Goal: Task Accomplishment & Management: Complete application form

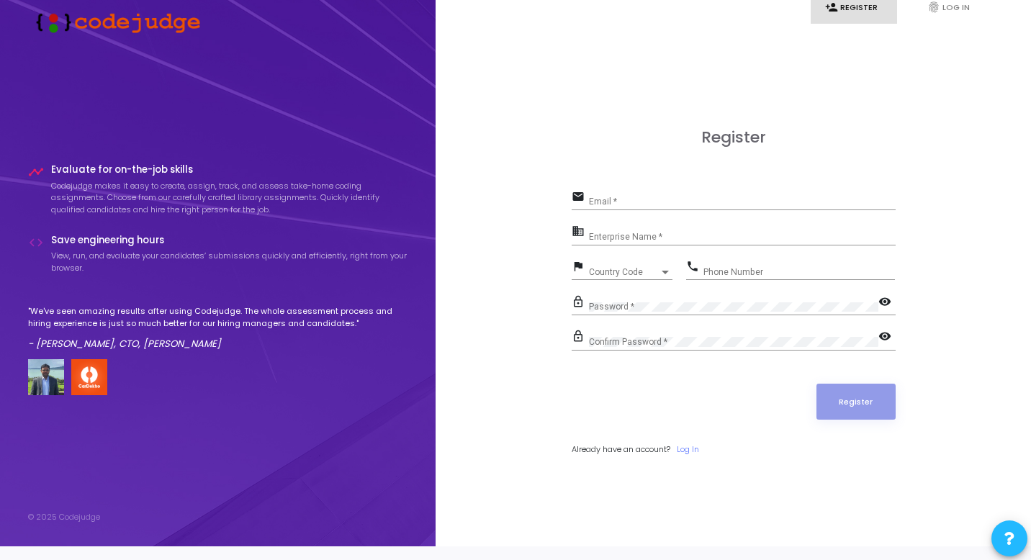
scroll to position [19, 0]
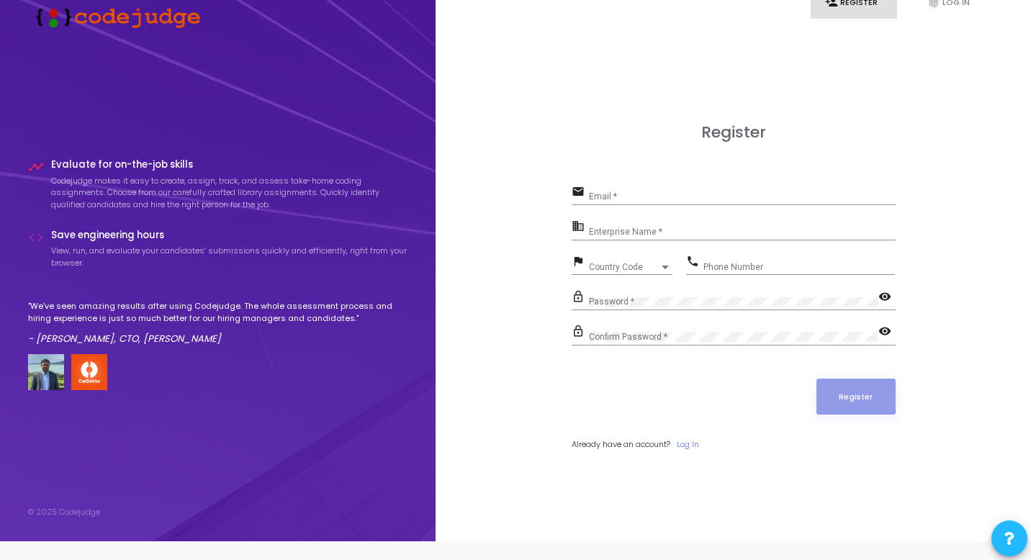
click at [619, 199] on input "Email *" at bounding box center [742, 196] width 307 height 10
type input "[EMAIL_ADDRESS][DOMAIN_NAME]"
click at [639, 232] on input "Enterprise Name *" at bounding box center [742, 232] width 307 height 10
click at [672, 233] on input "Enterprise Name *" at bounding box center [742, 232] width 307 height 10
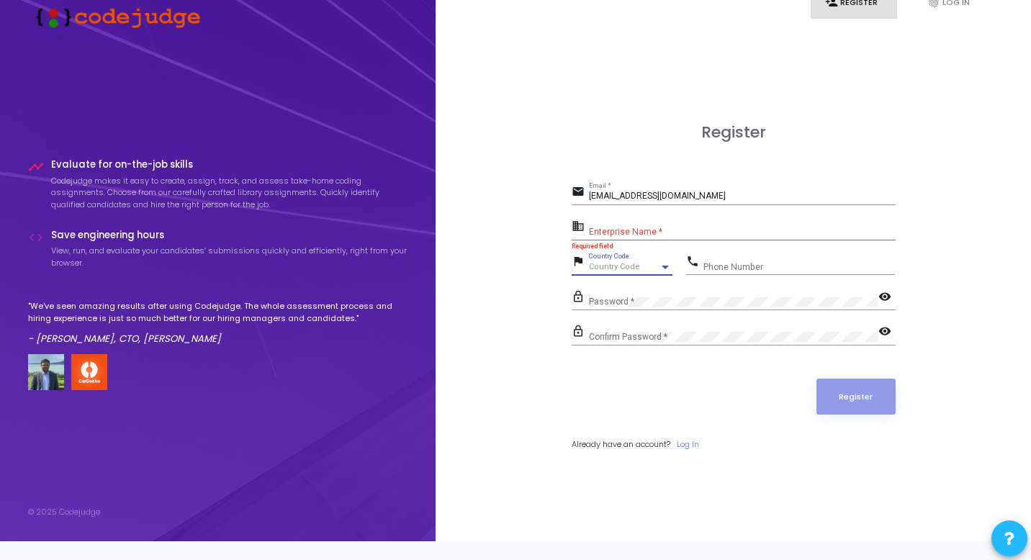
click at [631, 266] on span "Country Code" at bounding box center [614, 266] width 51 height 9
type input "9"
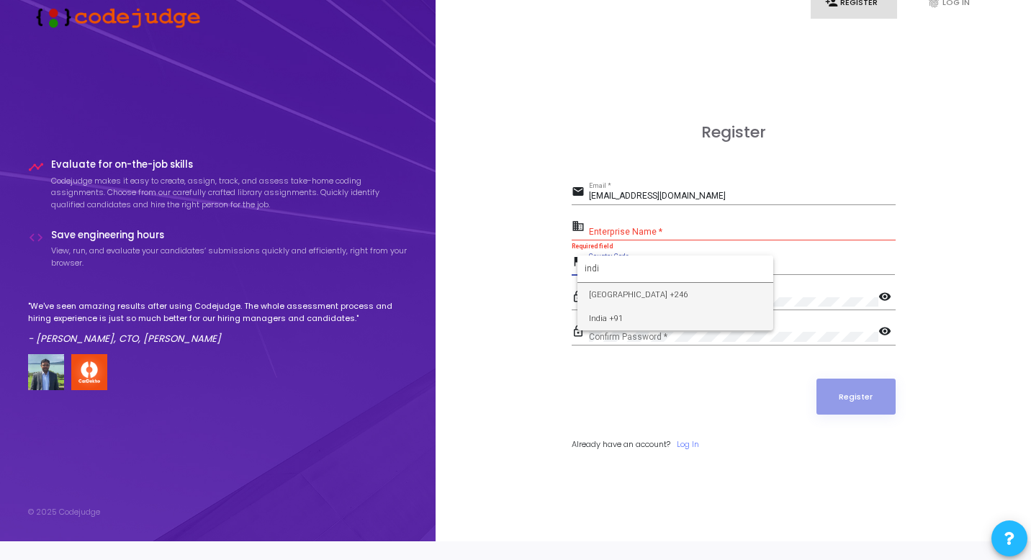
type input "indi"
click at [716, 317] on span "India +91" at bounding box center [675, 319] width 173 height 24
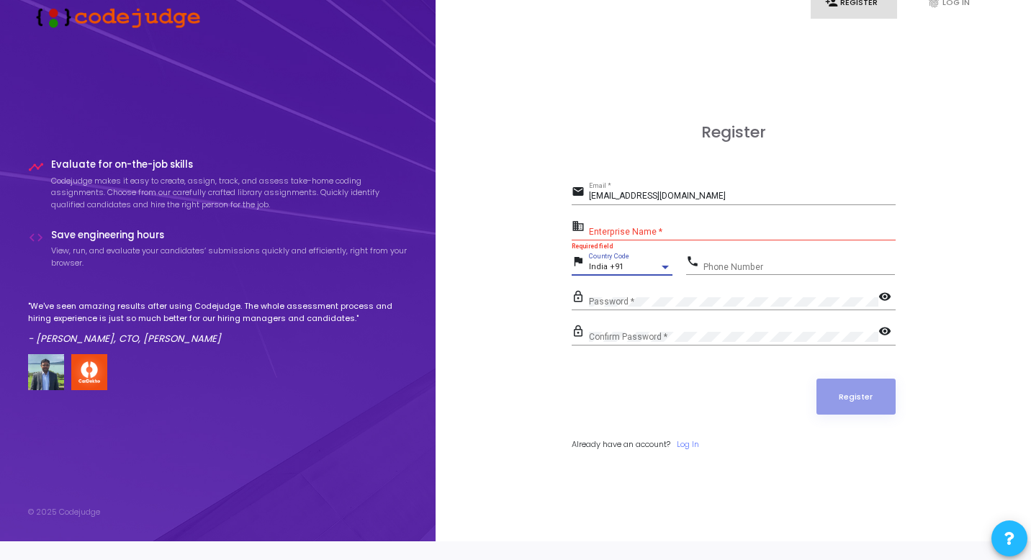
click at [798, 260] on div "Phone Number" at bounding box center [798, 264] width 191 height 22
type input "7895527454"
click at [700, 225] on div "Enterprise Name *" at bounding box center [742, 228] width 307 height 22
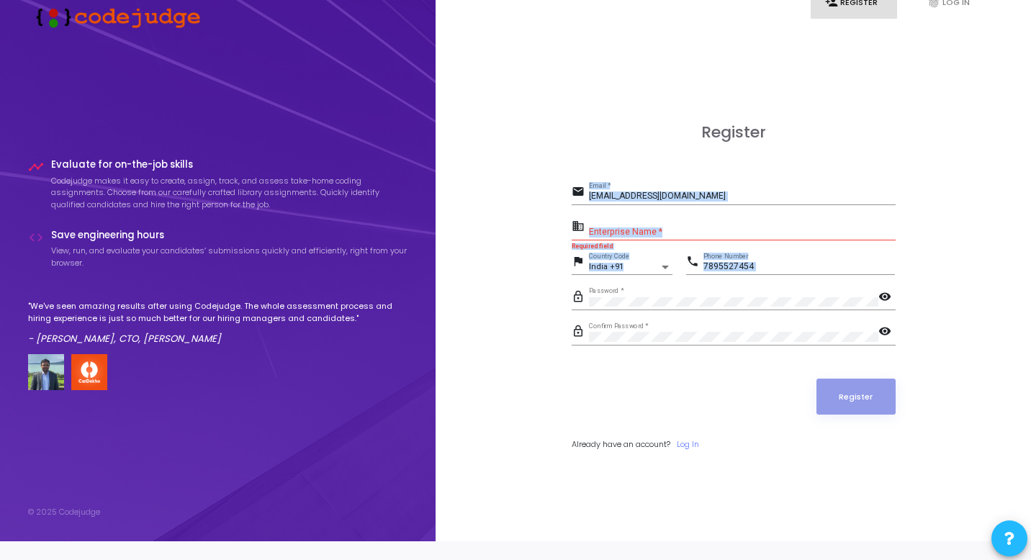
click at [764, 297] on div "Register email ashutoshgola91@gmail.com Email * business Enterprise Name * Requ…" at bounding box center [733, 303] width 564 height 560
click at [729, 217] on form "email ashutoshgola91@gmail.com Email * business Enterprise Name * Required fiel…" at bounding box center [734, 316] width 324 height 268
drag, startPoint x: 578, startPoint y: 168, endPoint x: 954, endPoint y: 328, distance: 408.3
click at [954, 328] on div "Register email ashutoshgola91@gmail.com Email * business Enterprise Name * Requ…" at bounding box center [733, 303] width 564 height 560
copy form "Email * business Enterprise Name * Required field flag India +91 Country Code p…"
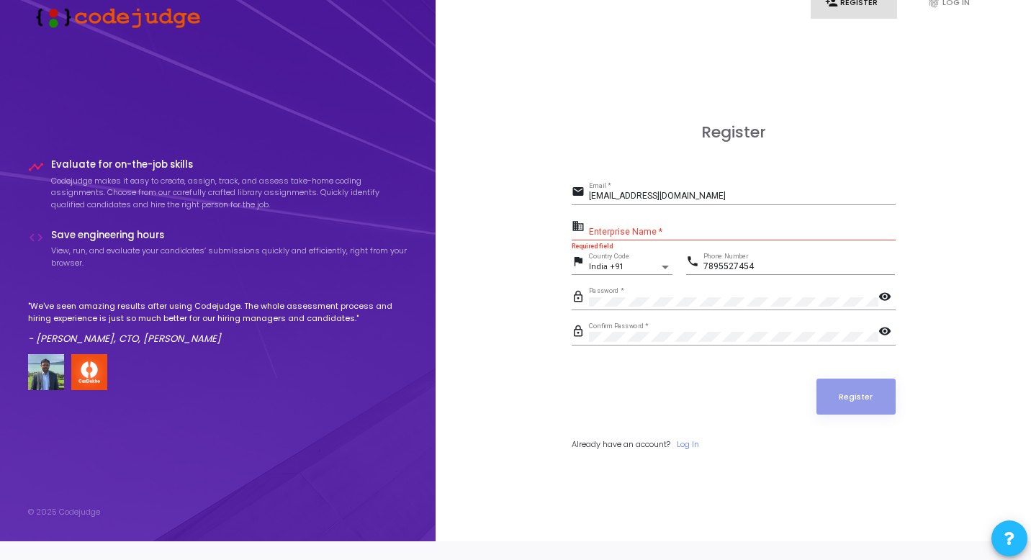
click at [676, 233] on input "Enterprise Name *" at bounding box center [742, 232] width 307 height 10
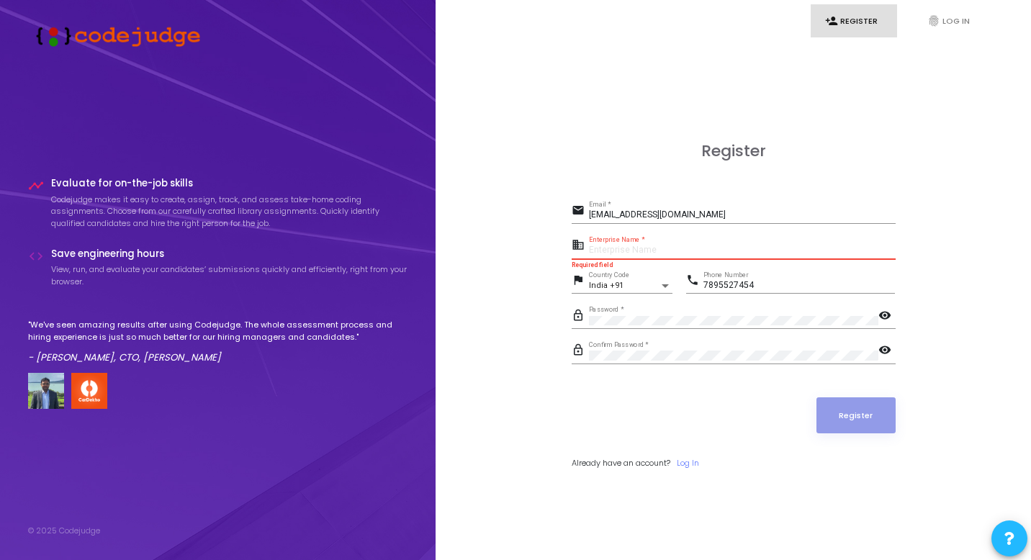
paste input "Payoneer"
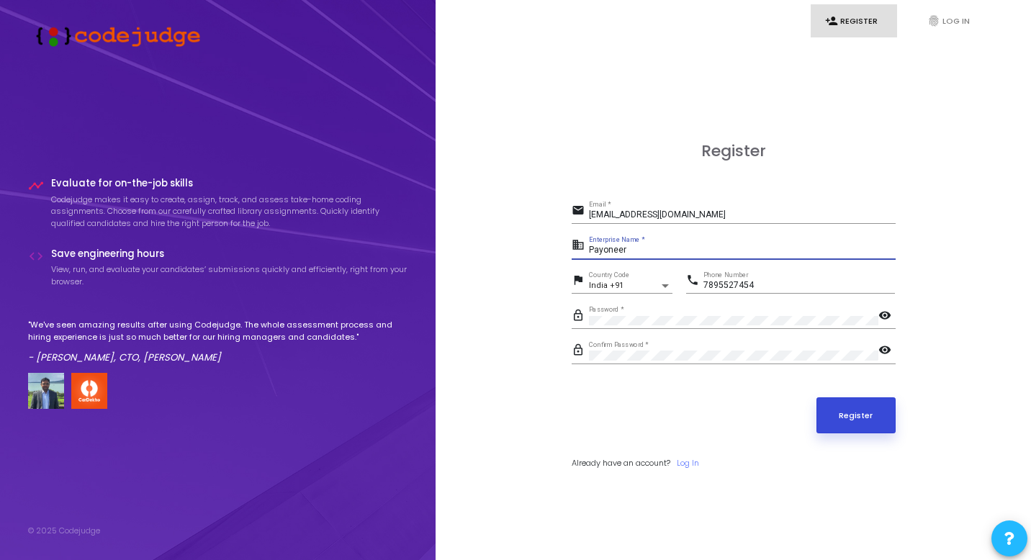
type input "Payoneer"
click at [869, 412] on button "Register" at bounding box center [855, 415] width 79 height 36
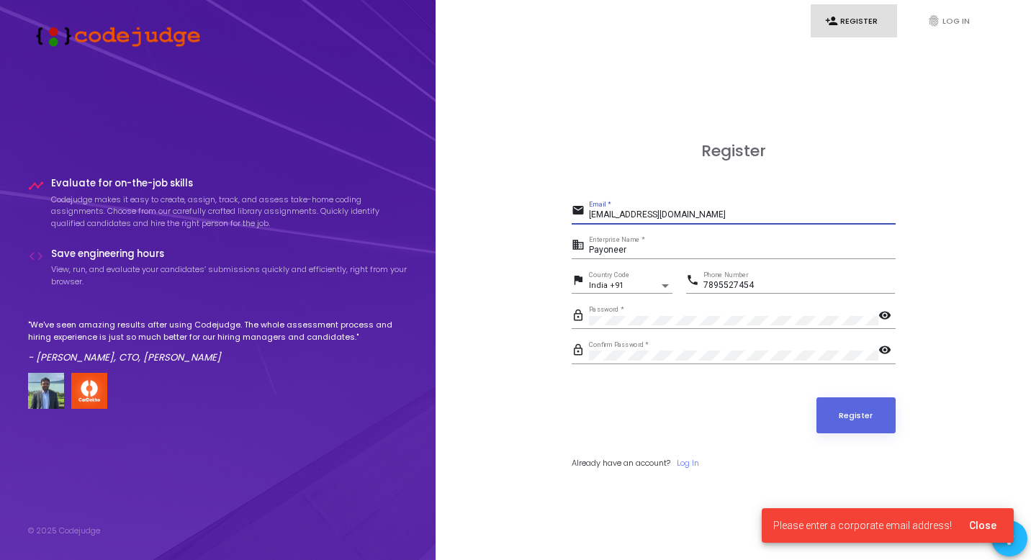
click at [709, 217] on input "[EMAIL_ADDRESS][DOMAIN_NAME]" at bounding box center [742, 215] width 307 height 10
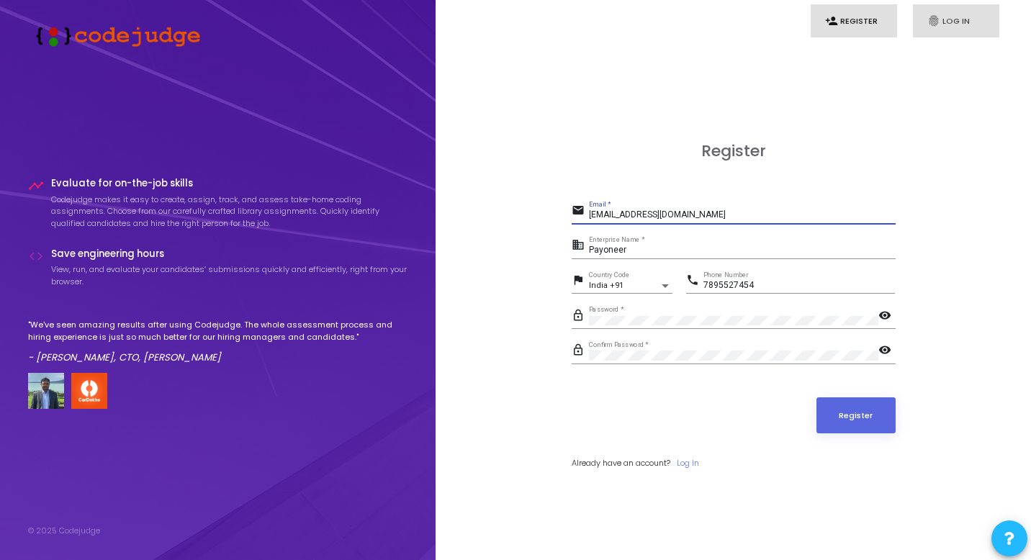
click at [957, 27] on link "fingerprint Log In" at bounding box center [956, 21] width 86 height 34
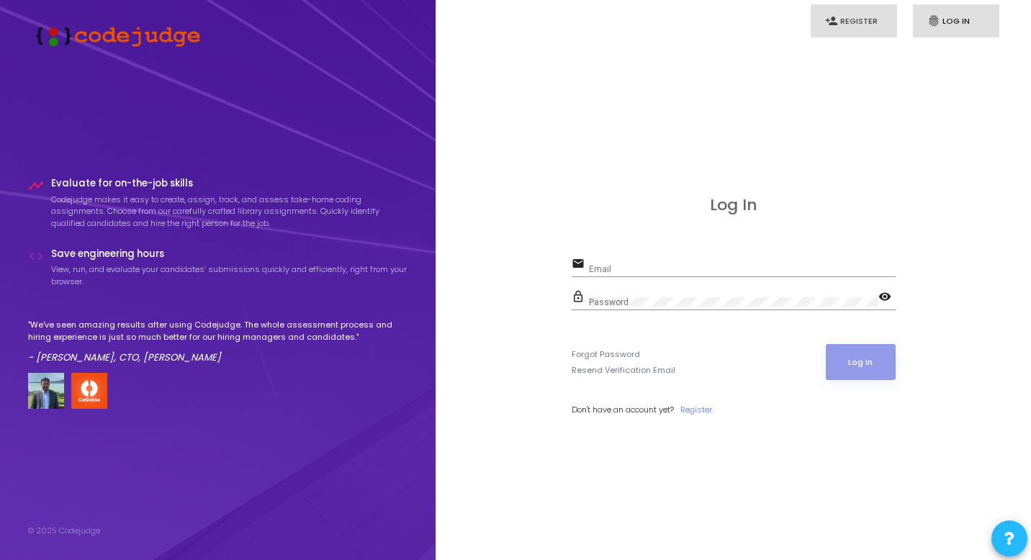
click at [872, 19] on link "person_add Register" at bounding box center [854, 21] width 86 height 34
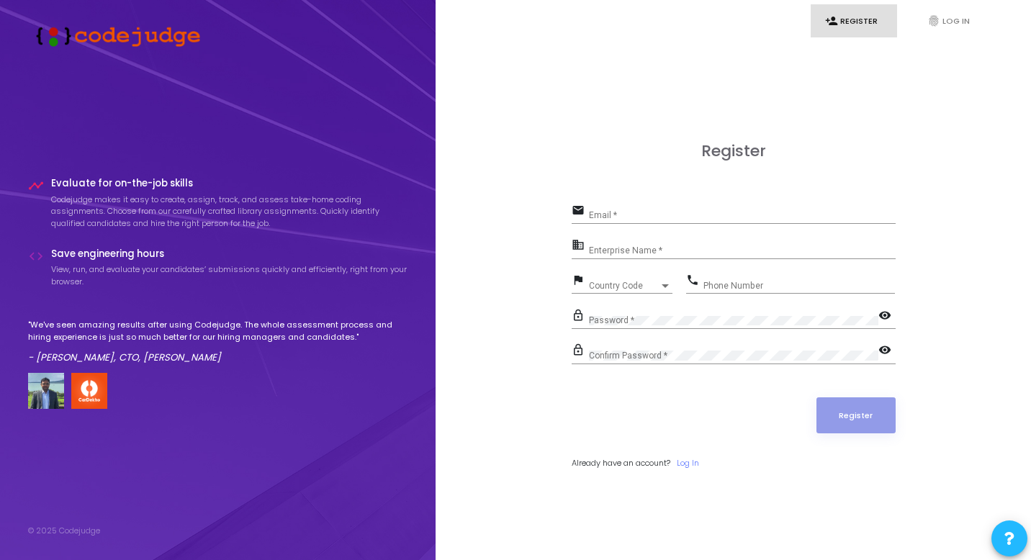
click at [569, 407] on div "Register email Email * business Enterprise Name * flag Country Code Country Cod…" at bounding box center [733, 322] width 564 height 560
click at [617, 218] on input "Email *" at bounding box center [742, 215] width 307 height 10
type input "[EMAIL_ADDRESS][DOMAIN_NAME]"
click at [635, 248] on input "Enterprise Name *" at bounding box center [742, 250] width 307 height 10
type input "s"
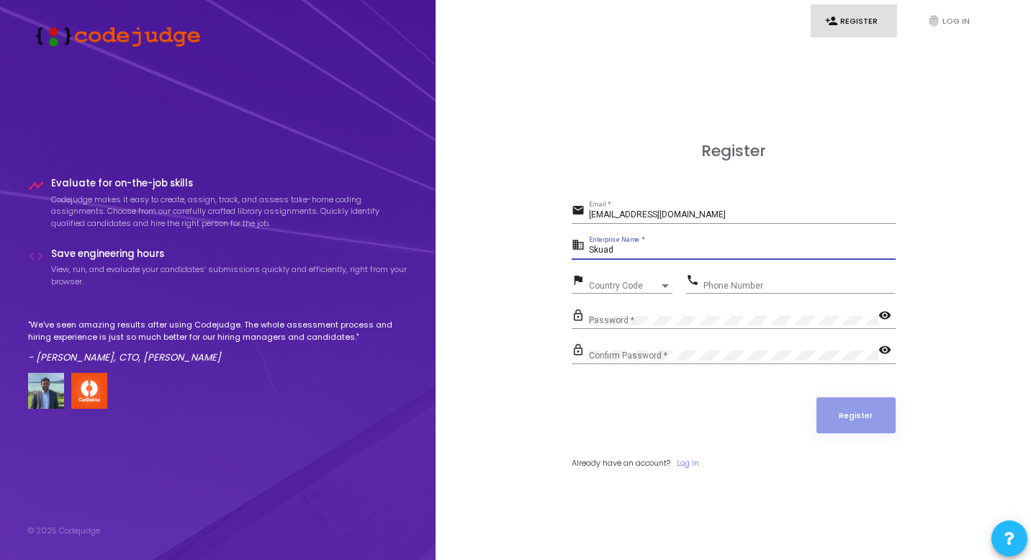
type input "Skuad"
click at [634, 284] on span "Country Code" at bounding box center [614, 285] width 51 height 9
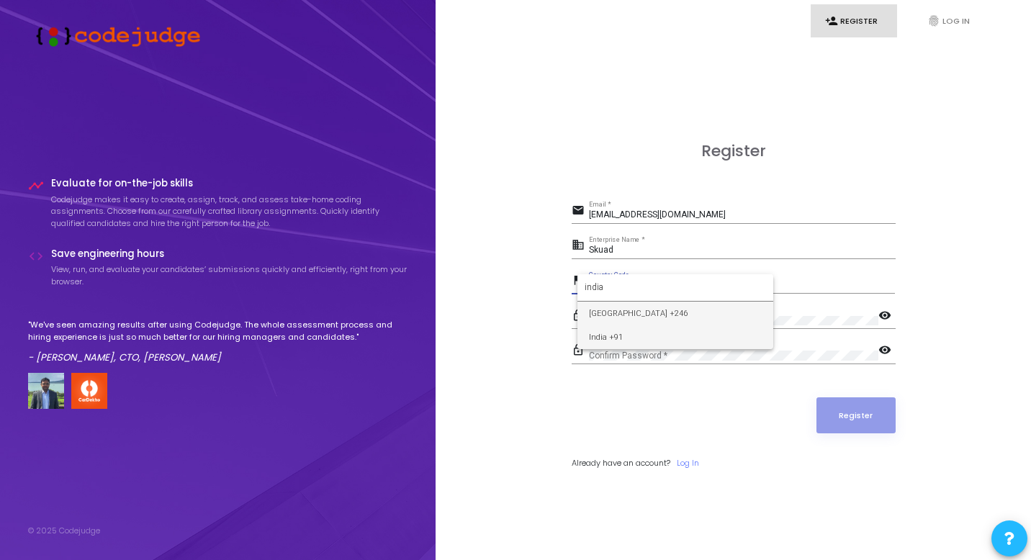
type input "india"
click at [654, 334] on span "India +91" at bounding box center [675, 337] width 173 height 24
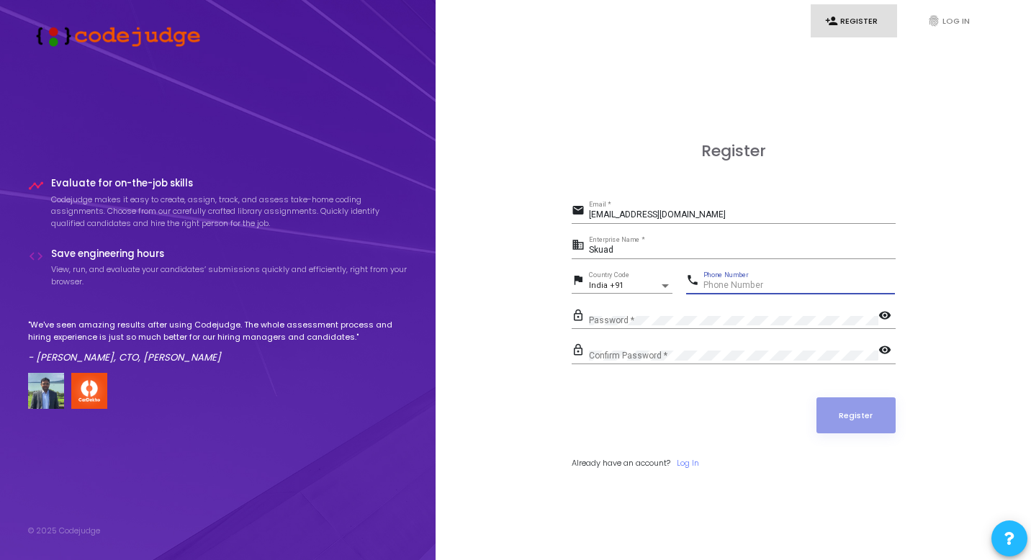
click at [739, 281] on input "Phone Number" at bounding box center [798, 286] width 191 height 10
type input "7895527454"
click at [707, 330] on div "lock_outline Password * visibility" at bounding box center [734, 322] width 324 height 33
click at [684, 361] on div "Confirm Password *" at bounding box center [733, 352] width 289 height 22
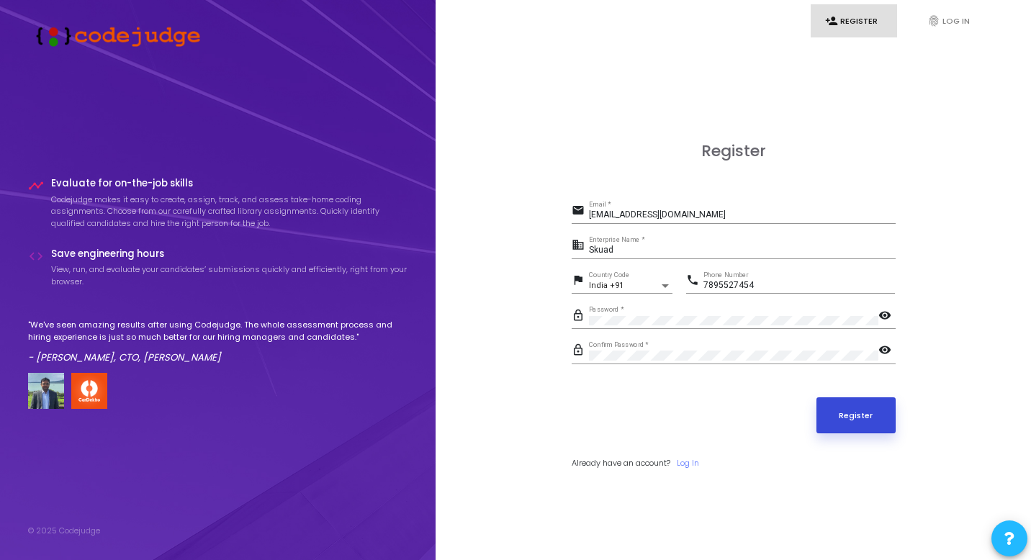
click at [828, 421] on button "Register" at bounding box center [855, 415] width 79 height 36
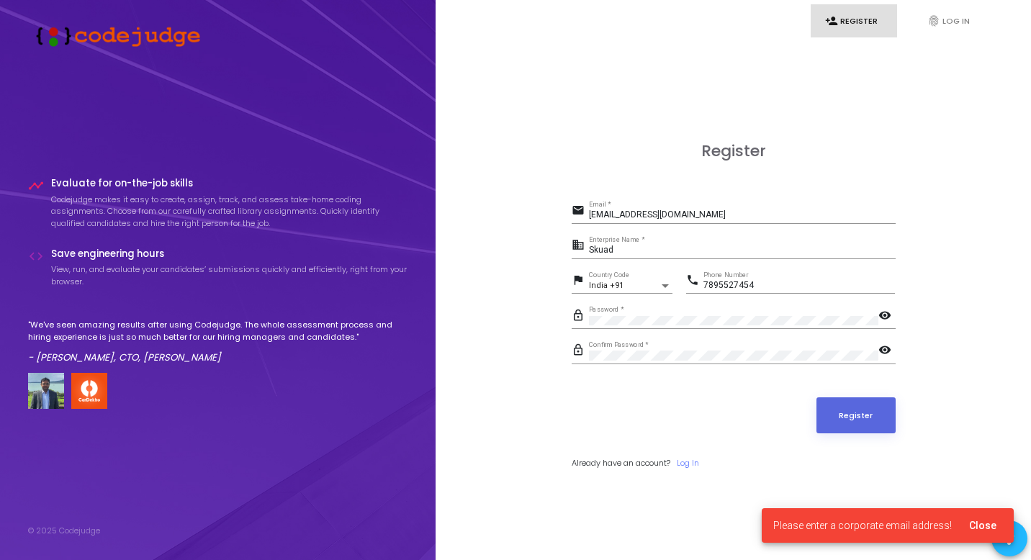
click at [885, 530] on span "Please enter a corporate email address!" at bounding box center [862, 525] width 179 height 14
drag, startPoint x: 701, startPoint y: 212, endPoint x: 511, endPoint y: 200, distance: 190.4
click at [511, 200] on div "Register email [EMAIL_ADDRESS][DOMAIN_NAME] Email * business Skuad Enterprise N…" at bounding box center [733, 322] width 564 height 560
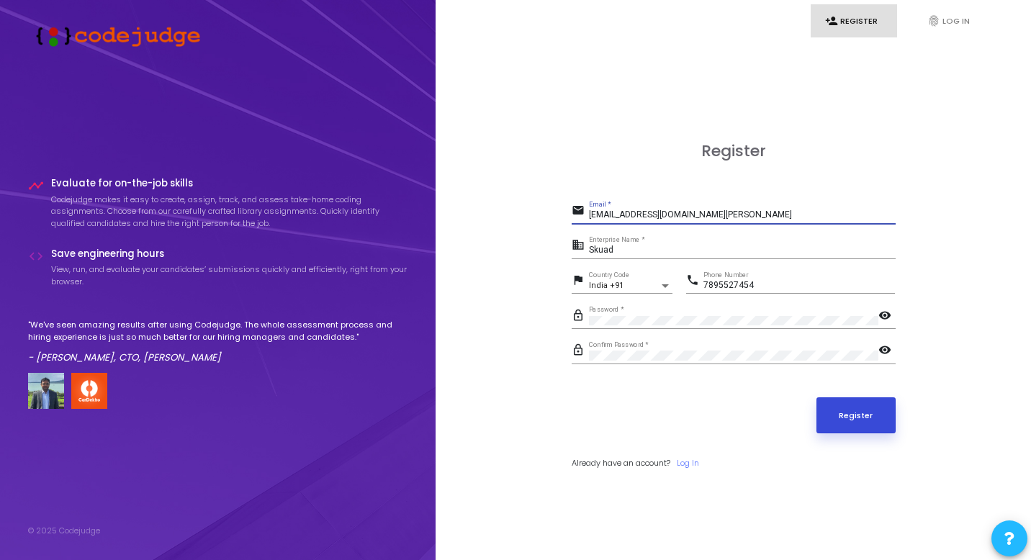
click at [850, 403] on button "Register" at bounding box center [855, 415] width 79 height 36
click at [687, 217] on input "[EMAIL_ADDRESS][DOMAIN_NAME][PERSON_NAME]" at bounding box center [742, 215] width 307 height 10
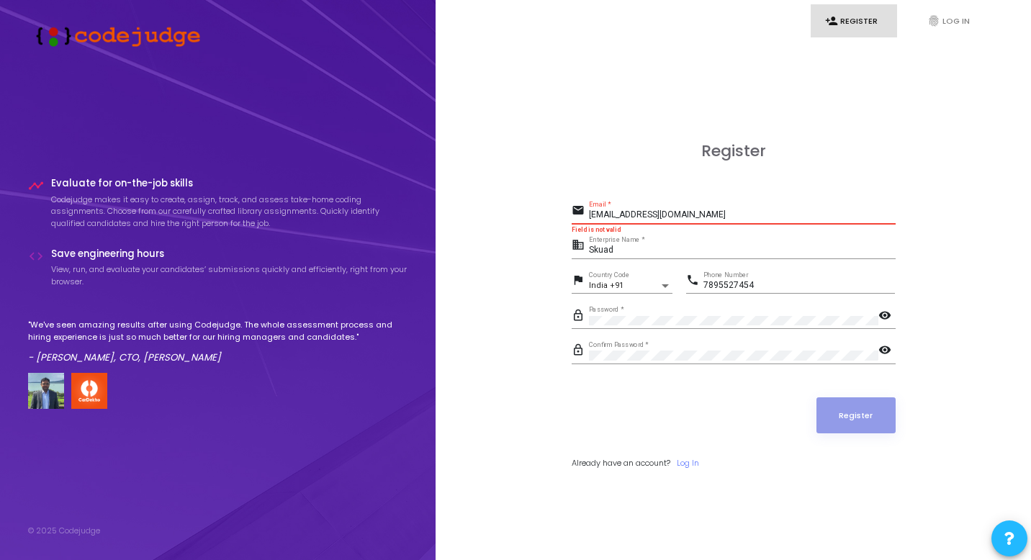
type input "[EMAIL_ADDRESS][DOMAIN_NAME]"
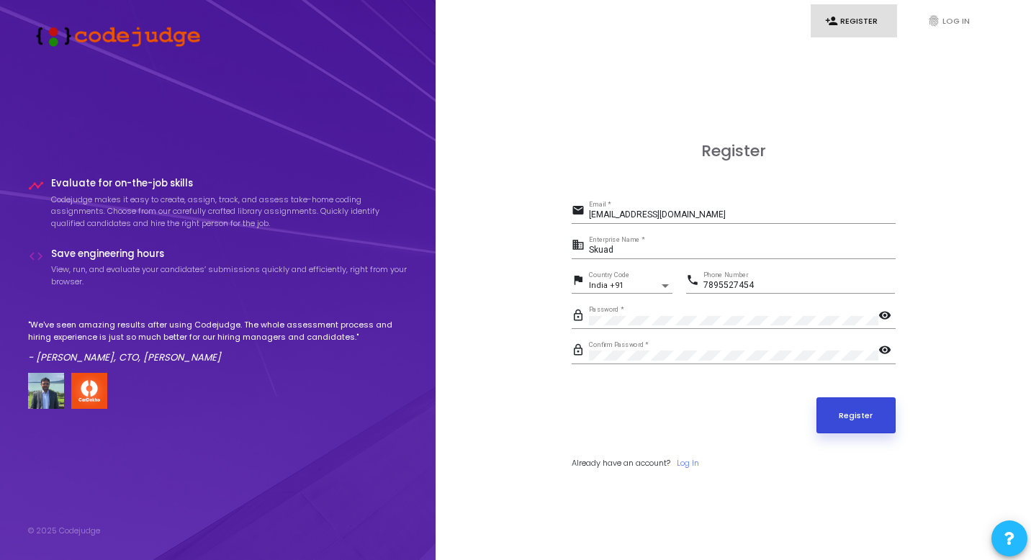
click at [859, 423] on button "Register" at bounding box center [855, 415] width 79 height 36
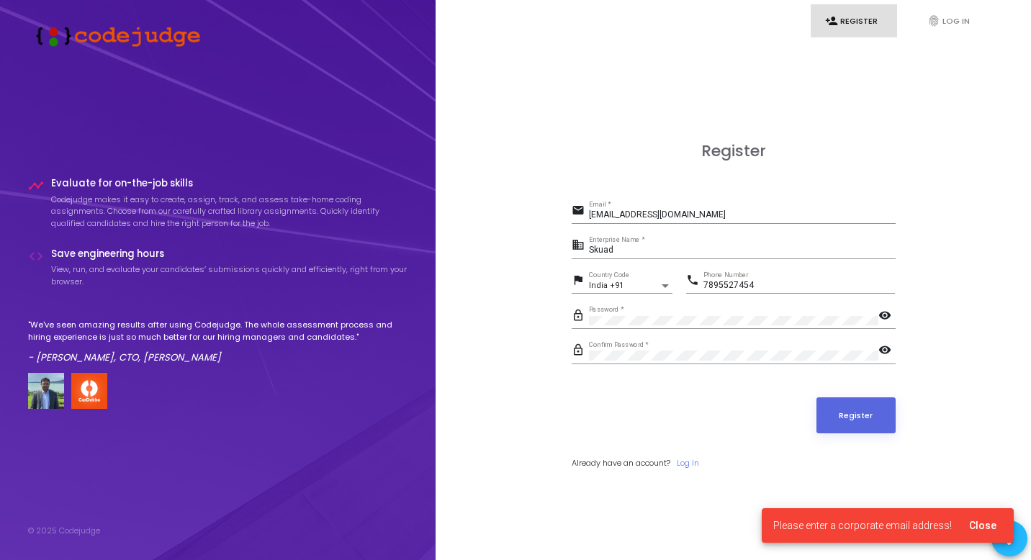
click at [827, 525] on span "Please enter a corporate email address!" at bounding box center [862, 525] width 179 height 14
